Goal: Download file/media

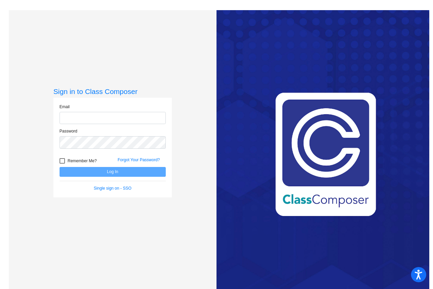
type input "[EMAIL_ADDRESS][DOMAIN_NAME]"
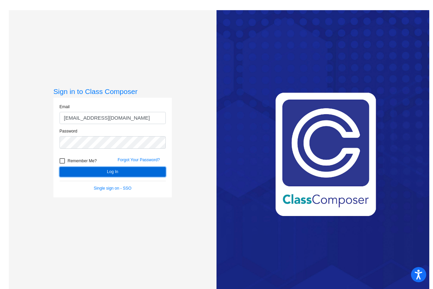
click at [114, 172] on button "Log In" at bounding box center [113, 172] width 106 height 10
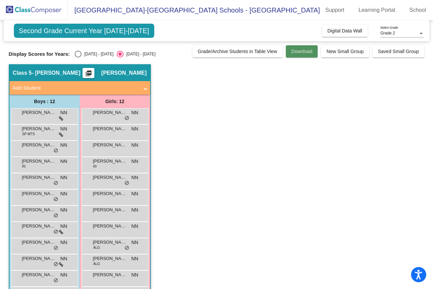
click at [294, 55] on button "Download" at bounding box center [302, 51] width 32 height 12
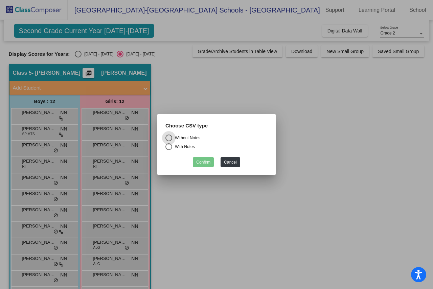
click at [168, 145] on div "Select an option" at bounding box center [168, 146] width 7 height 7
click at [168, 150] on input "With Notes" at bounding box center [168, 150] width 0 height 0
radio input "true"
click at [202, 162] on button "Confirm" at bounding box center [203, 162] width 21 height 10
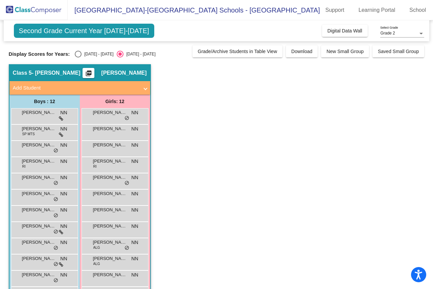
click at [193, 90] on app-classroom "Class 5 - [PERSON_NAME] picture_as_pdf [PERSON_NAME] Add Student First Name Las…" at bounding box center [217, 189] width 416 height 250
click at [123, 53] on div "[DATE] - [DATE]" at bounding box center [139, 54] width 32 height 6
click at [120, 57] on input "[DATE] - [DATE]" at bounding box center [120, 57] width 0 height 0
click at [77, 53] on div "Select an option" at bounding box center [78, 54] width 7 height 7
click at [78, 57] on input "[DATE] - [DATE]" at bounding box center [78, 57] width 0 height 0
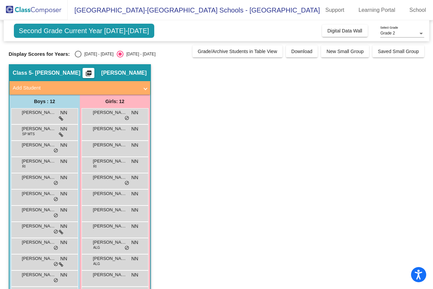
radio input "true"
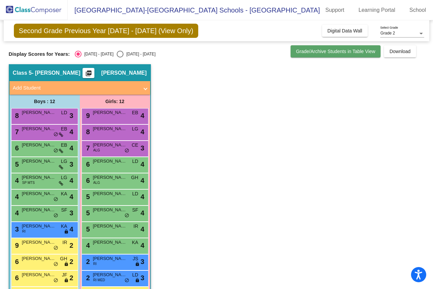
click at [339, 54] on span "Grade/Archive Students in Table View" at bounding box center [335, 51] width 79 height 5
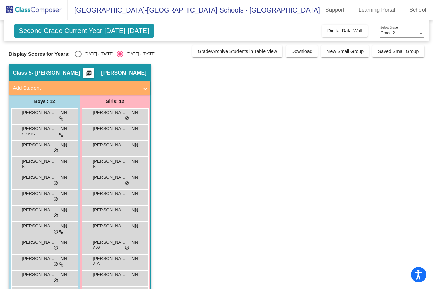
click at [77, 54] on div "Select an option" at bounding box center [78, 54] width 7 height 7
click at [78, 57] on input "[DATE] - [DATE]" at bounding box center [78, 57] width 0 height 0
radio input "true"
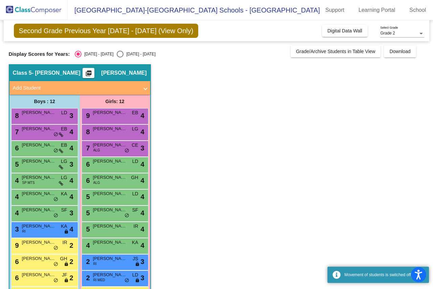
scroll to position [25, 0]
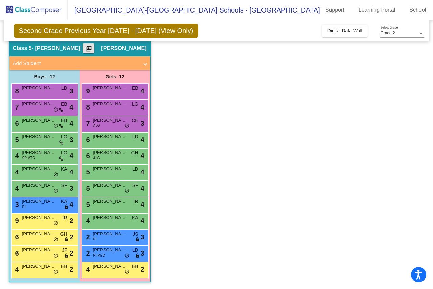
click at [93, 48] on mat-icon "picture_as_pdf" at bounding box center [89, 49] width 8 height 9
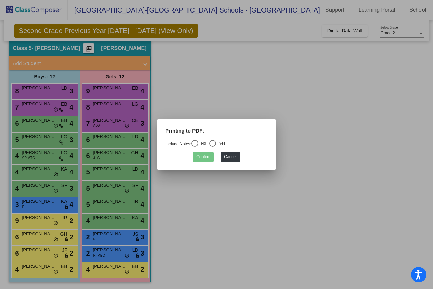
click at [197, 144] on div "Select an option" at bounding box center [194, 143] width 7 height 7
click at [195, 147] on input "No" at bounding box center [194, 147] width 0 height 0
radio input "true"
click at [201, 155] on button "Confirm" at bounding box center [203, 157] width 21 height 10
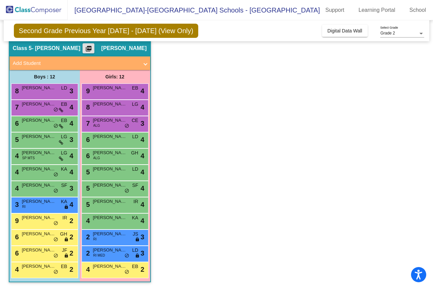
click at [93, 49] on mat-icon "picture_as_pdf" at bounding box center [89, 49] width 8 height 9
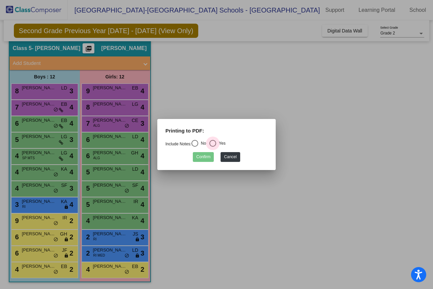
click at [216, 142] on div "Select an option" at bounding box center [212, 143] width 7 height 7
click at [213, 147] on input "Yes" at bounding box center [212, 147] width 0 height 0
radio input "true"
click at [201, 154] on button "Confirm" at bounding box center [203, 157] width 21 height 10
